Goal: Task Accomplishment & Management: Use online tool/utility

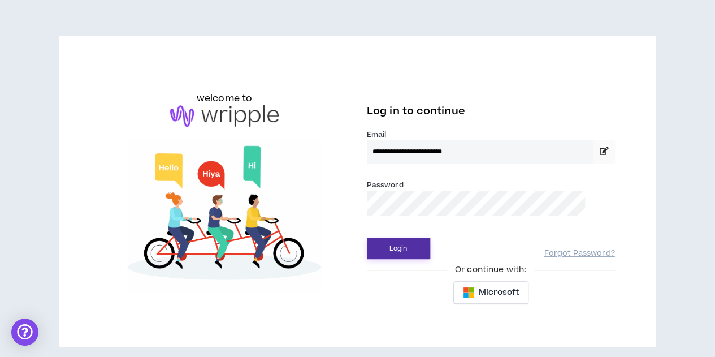
click at [388, 252] on button "Login" at bounding box center [398, 248] width 63 height 21
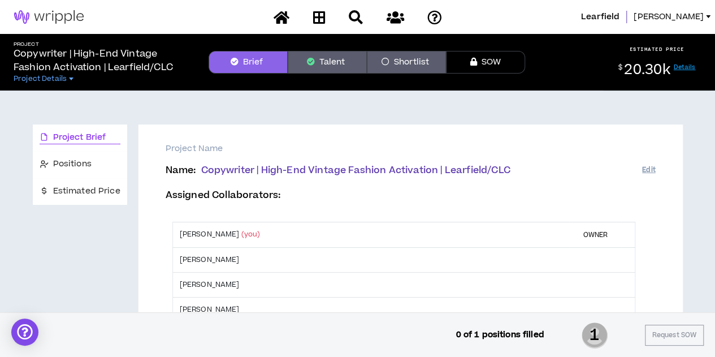
click at [344, 62] on button "Talent" at bounding box center [327, 62] width 79 height 23
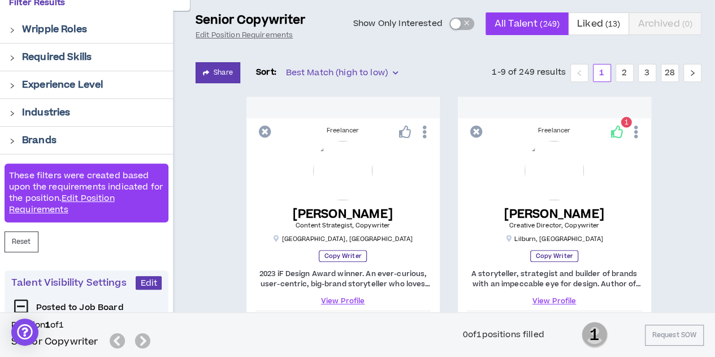
scroll to position [103, 0]
